Goal: Task Accomplishment & Management: Complete application form

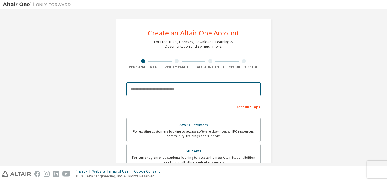
click at [211, 87] on input "email" at bounding box center [193, 89] width 134 height 14
click at [187, 91] on input "email" at bounding box center [193, 89] width 134 height 14
type input "**********"
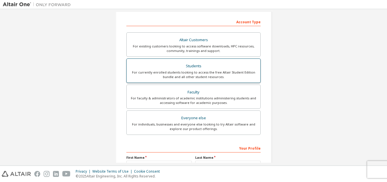
click at [197, 71] on div "For currently enrolled students looking to access the free Altair Student Editi…" at bounding box center [193, 74] width 127 height 9
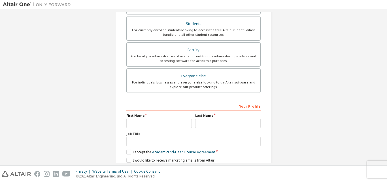
scroll to position [164, 0]
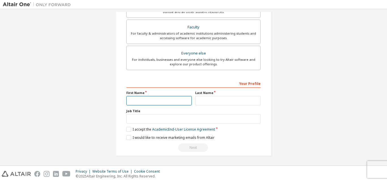
click at [151, 101] on input "text" at bounding box center [158, 100] width 65 height 9
type input "***"
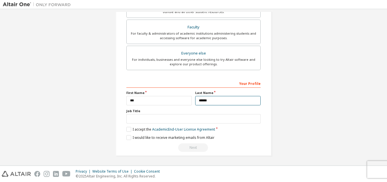
type input "******"
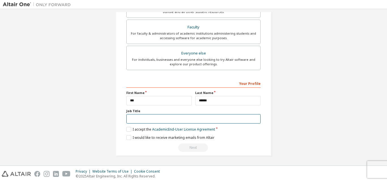
click at [151, 117] on input "text" at bounding box center [193, 118] width 134 height 9
type input "******"
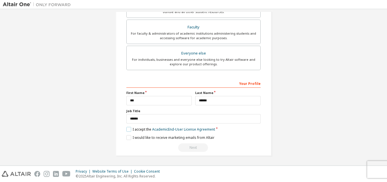
click at [130, 130] on label "I accept the Academic End-User License Agreement" at bounding box center [170, 129] width 89 height 5
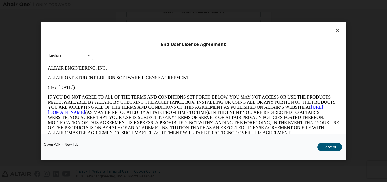
scroll to position [0, 0]
click at [324, 147] on button "I Accept" at bounding box center [330, 146] width 25 height 9
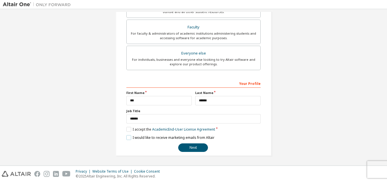
click at [127, 136] on label "I would like to receive marketing emails from Altair" at bounding box center [170, 137] width 88 height 5
click at [198, 149] on button "Next" at bounding box center [193, 147] width 30 height 9
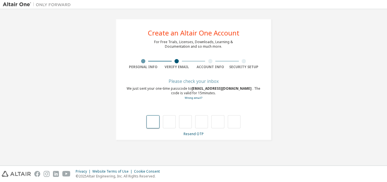
click at [155, 123] on input "text" at bounding box center [153, 121] width 13 height 13
type input "*"
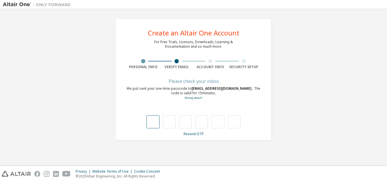
type input "*"
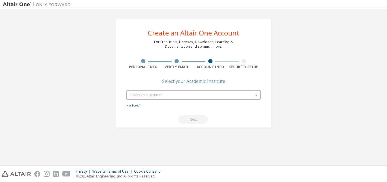
click at [184, 96] on div "Select your Institute" at bounding box center [191, 94] width 123 height 3
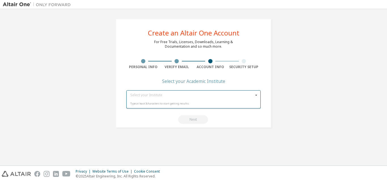
click at [226, 79] on div "Create an Altair One Account For Free Trials, Licenses, Downloads, Learning & D…" at bounding box center [194, 73] width 156 height 109
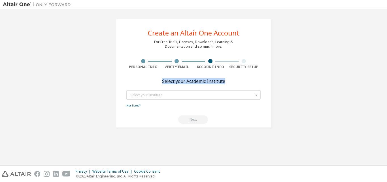
drag, startPoint x: 226, startPoint y: 79, endPoint x: 163, endPoint y: 82, distance: 63.3
click at [163, 82] on div "Create an Altair One Account For Free Trials, Licenses, Downloads, Learning & D…" at bounding box center [194, 73] width 156 height 109
copy div "Select your Academic Institute"
click at [169, 92] on input "text" at bounding box center [194, 94] width 134 height 9
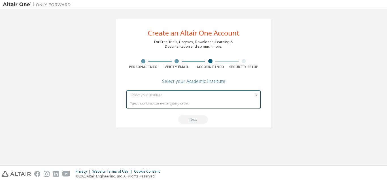
click at [165, 104] on div "Type at least 3 characters to start getting results." at bounding box center [193, 103] width 127 height 3
click at [159, 96] on input "text" at bounding box center [194, 94] width 134 height 9
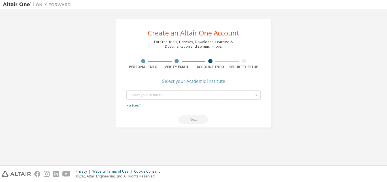
click at [233, 78] on div "Create an Altair One Account For Free Trials, Licenses, Downloads, Learning & D…" at bounding box center [194, 73] width 156 height 109
drag, startPoint x: 225, startPoint y: 82, endPoint x: 163, endPoint y: 83, distance: 62.7
click at [163, 83] on div "Create an Altair One Account For Free Trials, Licenses, Downloads, Learning & D…" at bounding box center [194, 73] width 156 height 109
copy div "Select your Academic Institute"
click at [160, 97] on input "text" at bounding box center [194, 94] width 134 height 9
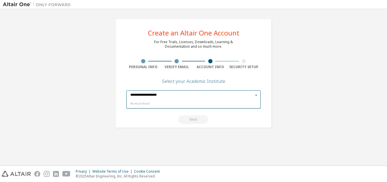
type input "**********"
click at [155, 104] on div "No result found." at bounding box center [193, 103] width 127 height 3
click at [254, 95] on icon at bounding box center [256, 94] width 7 height 9
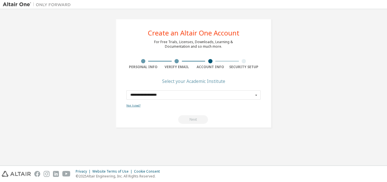
click at [134, 105] on link "Not listed?" at bounding box center [133, 105] width 14 height 4
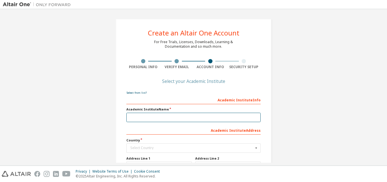
click at [141, 119] on input "text" at bounding box center [193, 117] width 134 height 9
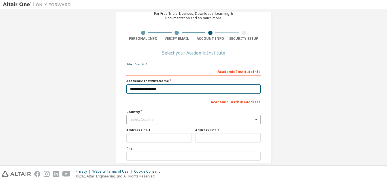
type input "**********"
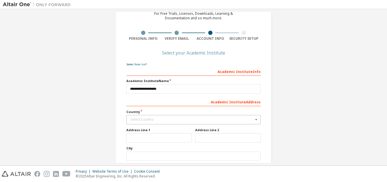
click at [155, 119] on div "Select Country" at bounding box center [191, 119] width 123 height 3
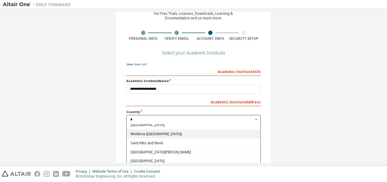
scroll to position [145, 0]
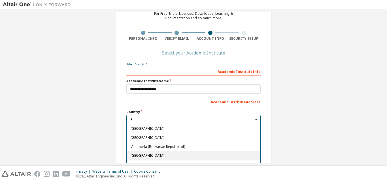
type input "*"
click at [169, 157] on span "Vietnam" at bounding box center [194, 155] width 126 height 3
type input "***"
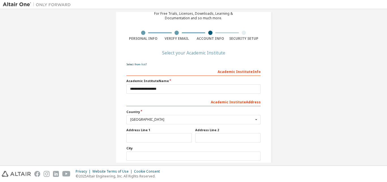
scroll to position [90, 0]
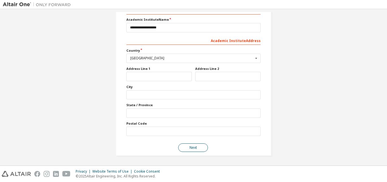
click at [184, 147] on button "Next" at bounding box center [193, 147] width 30 height 9
